Goal: Task Accomplishment & Management: Use online tool/utility

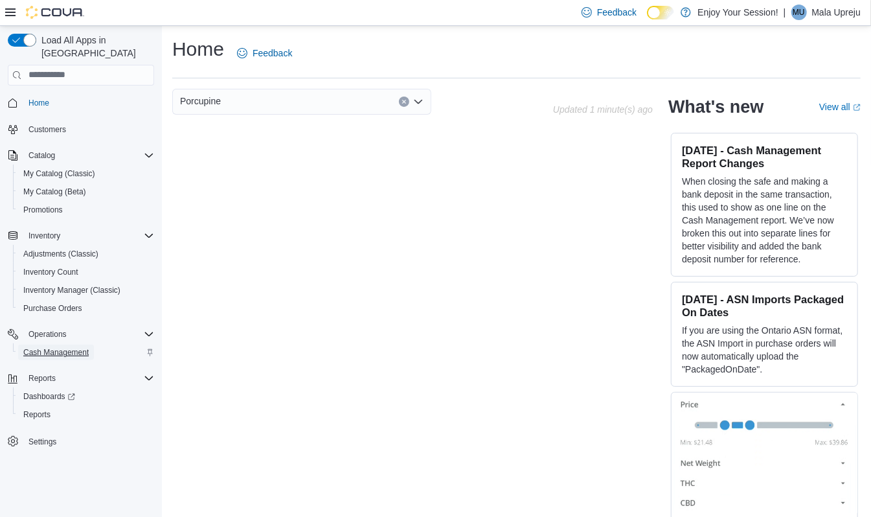
click at [39, 347] on span "Cash Management" at bounding box center [55, 352] width 65 height 10
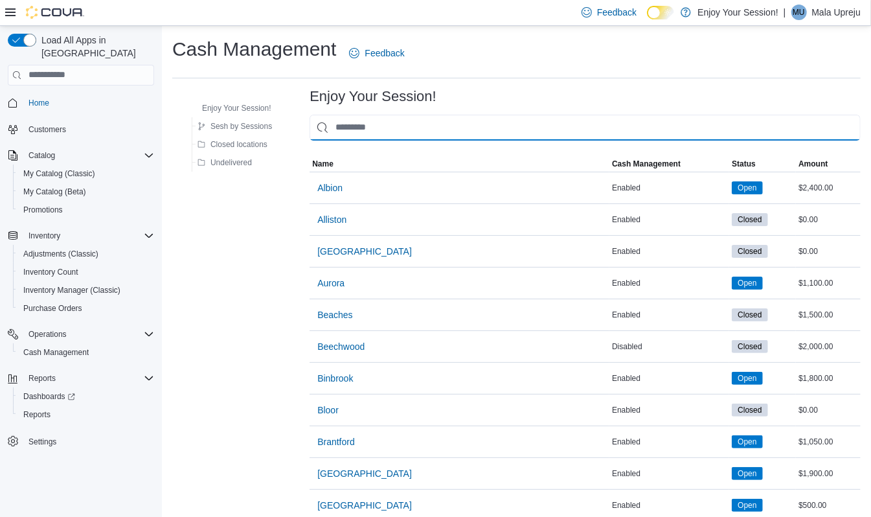
click at [392, 135] on input "This is a search bar. As you type, the results lower in the page will automatic…" at bounding box center [585, 128] width 551 height 26
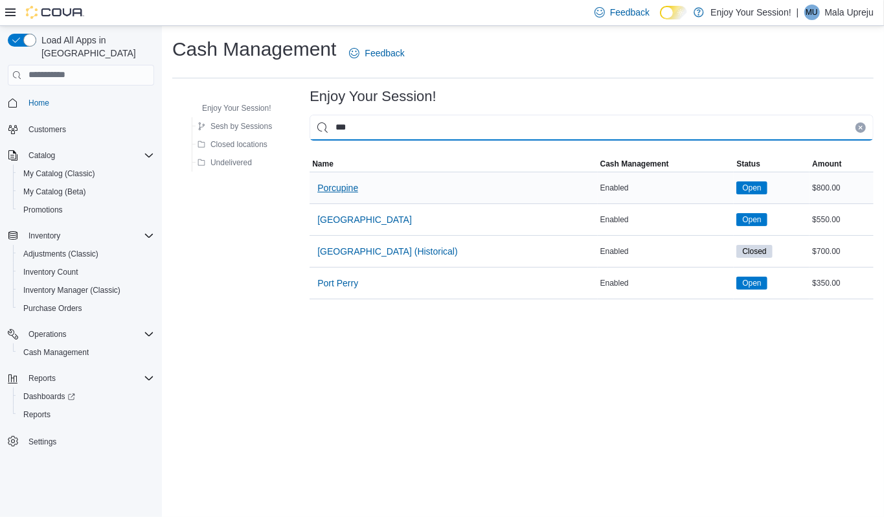
type input "***"
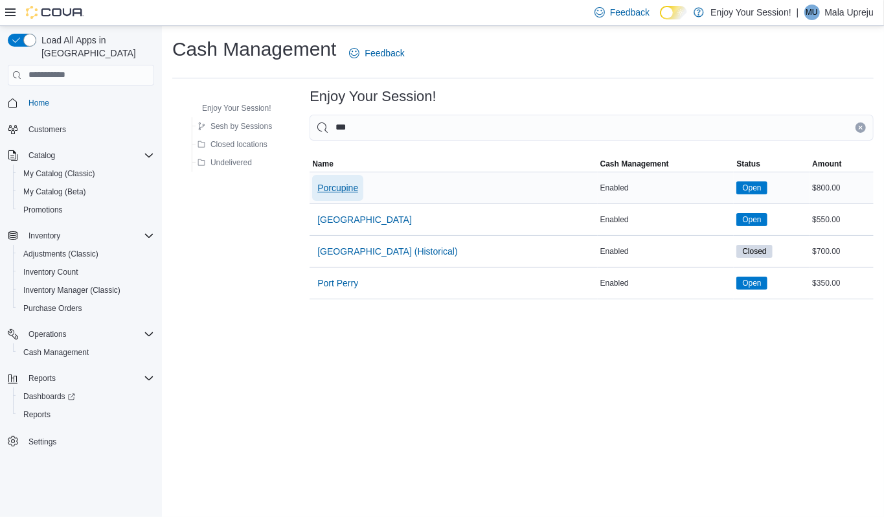
click at [340, 179] on span "Porcupine" at bounding box center [337, 188] width 41 height 26
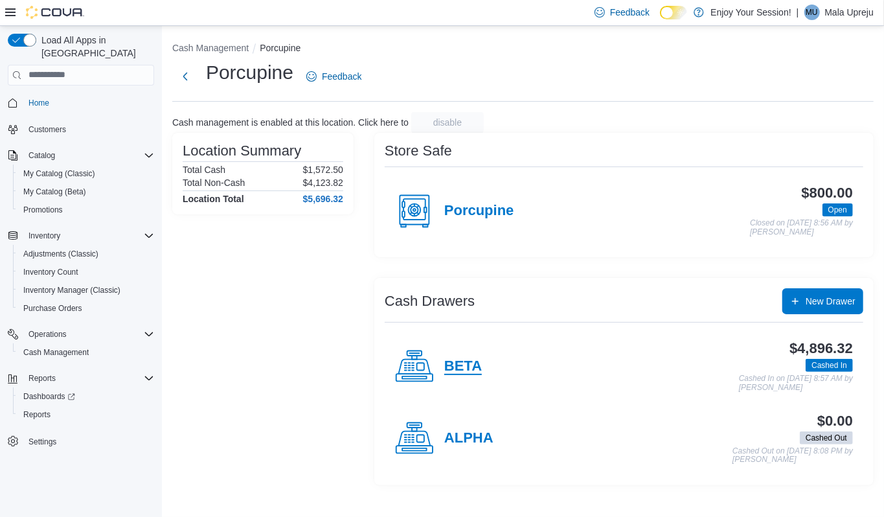
click at [465, 366] on h4 "BETA" at bounding box center [463, 366] width 38 height 17
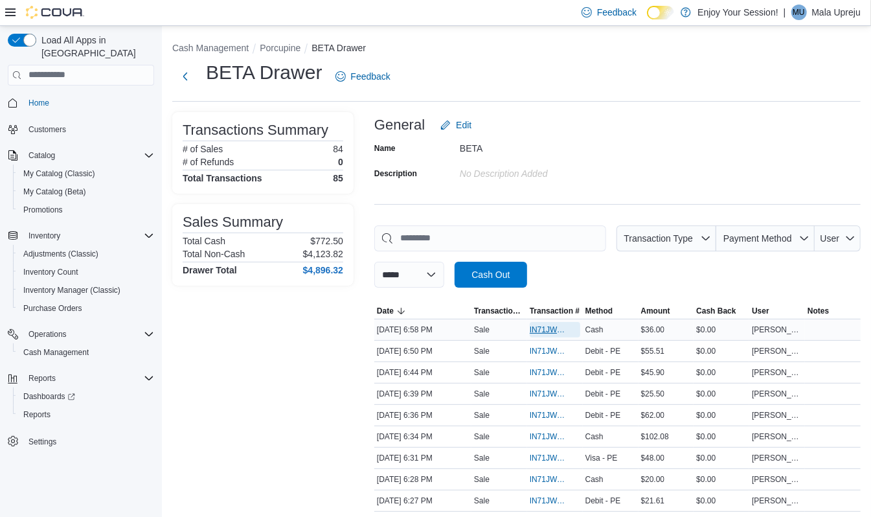
click at [545, 330] on span "IN71JW-7654193" at bounding box center [549, 330] width 38 height 10
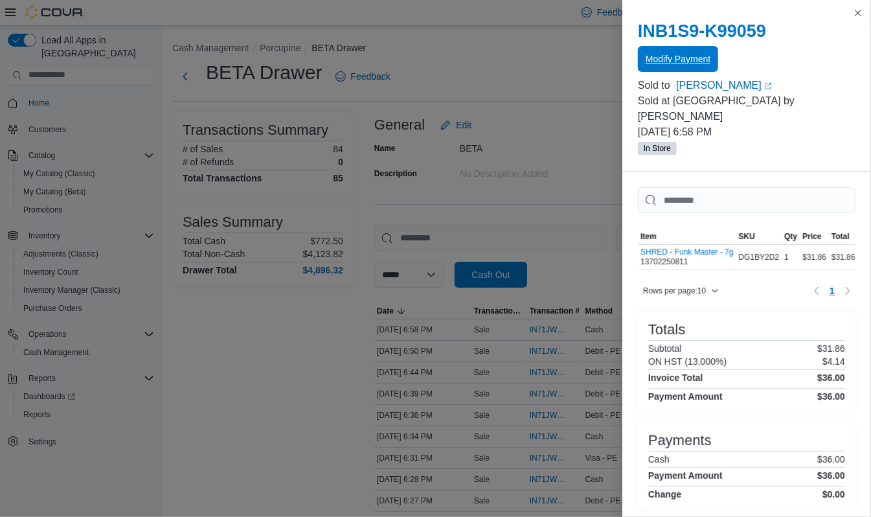
click at [698, 56] on span "Modify Payment" at bounding box center [678, 58] width 65 height 13
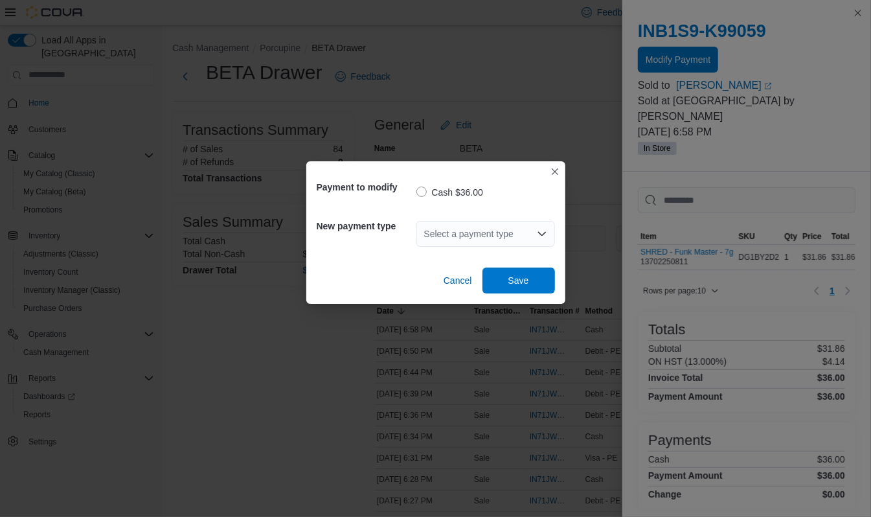
click at [507, 228] on div "Select a payment type" at bounding box center [486, 234] width 139 height 26
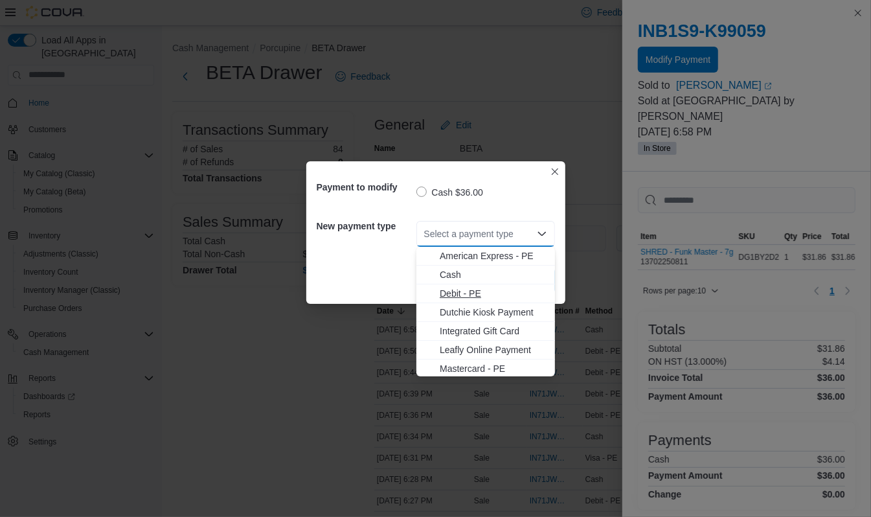
click at [470, 297] on span "Debit - PE" at bounding box center [494, 293] width 108 height 13
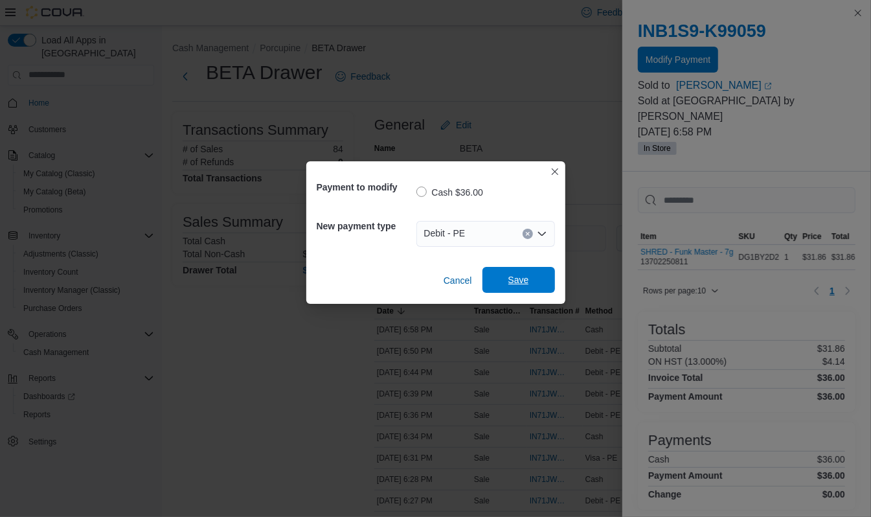
click at [503, 284] on span "Save" at bounding box center [518, 280] width 57 height 26
